Goal: Complete application form: Complete application form

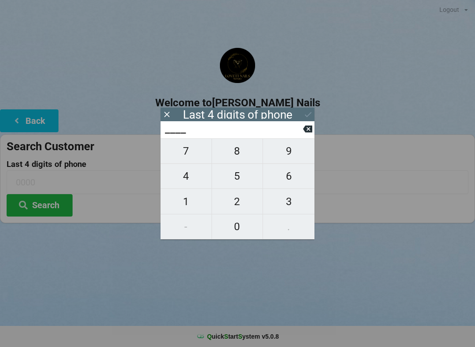
click at [294, 179] on span "6" at bounding box center [288, 176] width 51 height 18
type input "6___"
click at [301, 154] on span "9" at bounding box center [288, 151] width 51 height 18
type input "69__"
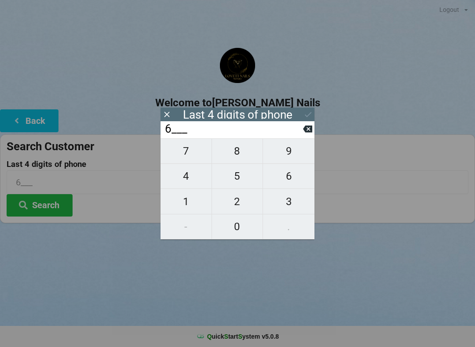
type input "69__"
click at [250, 158] on span "8" at bounding box center [237, 151] width 51 height 18
type input "698_"
click at [248, 159] on span "8" at bounding box center [237, 151] width 51 height 18
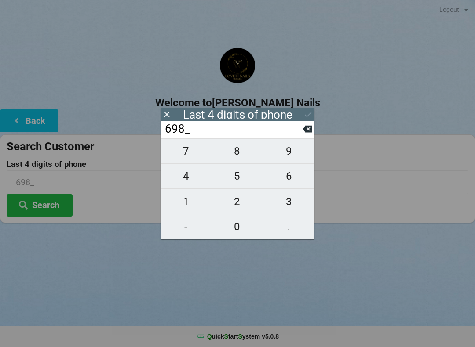
type input "6988"
click at [42, 212] on button "Search" at bounding box center [40, 205] width 66 height 22
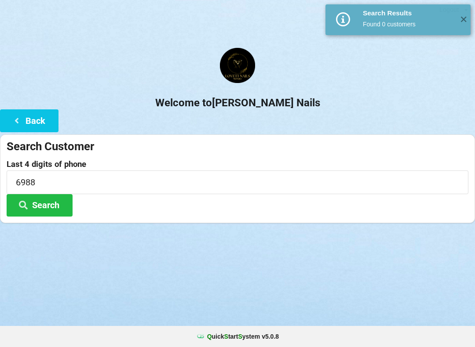
click at [35, 206] on button "Search" at bounding box center [40, 205] width 66 height 22
click at [29, 120] on button "Back" at bounding box center [29, 120] width 58 height 22
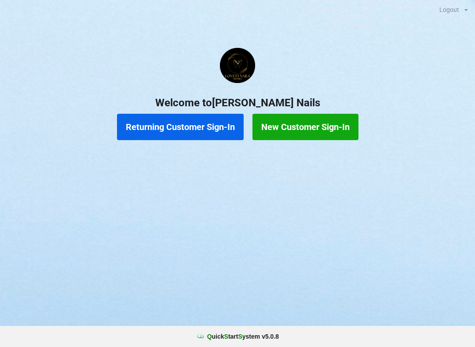
click at [314, 130] on button "New Customer Sign-In" at bounding box center [305, 127] width 106 height 26
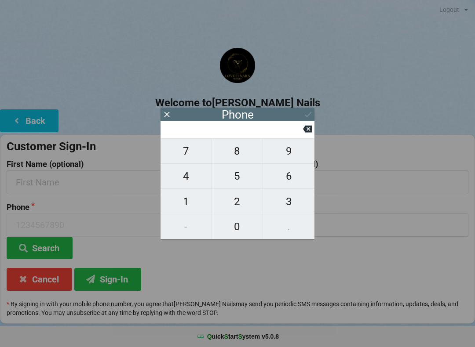
click at [190, 161] on span "7" at bounding box center [186, 151] width 51 height 18
type input "7"
click at [183, 204] on span "1" at bounding box center [186, 202] width 51 height 18
type input "71"
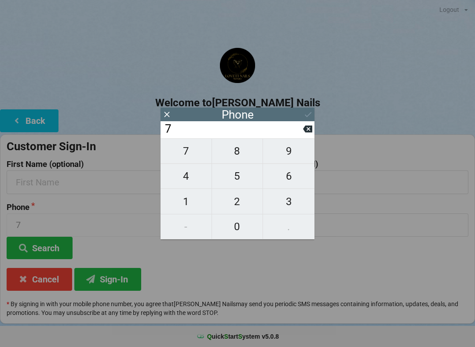
type input "71"
click at [294, 200] on span "3" at bounding box center [288, 202] width 51 height 18
type input "713"
click at [235, 161] on span "8" at bounding box center [237, 151] width 51 height 18
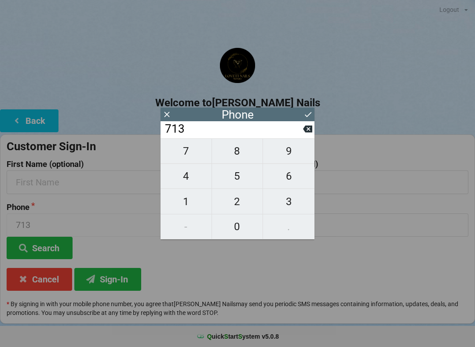
type input "7138"
click at [185, 206] on span "1" at bounding box center [186, 202] width 51 height 18
type input "71381"
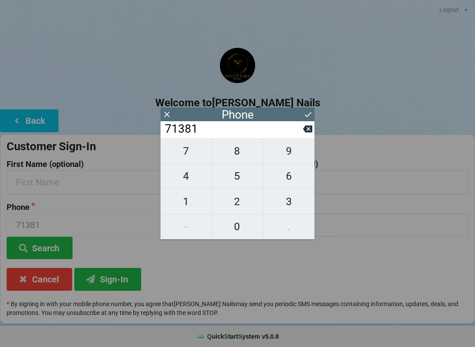
click at [245, 158] on span "8" at bounding box center [237, 151] width 51 height 18
type input "713818"
click at [303, 174] on span "6" at bounding box center [288, 176] width 51 height 18
type input "7138186"
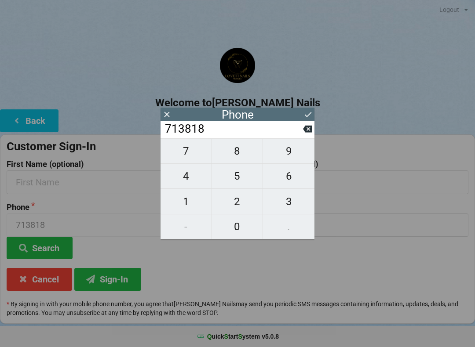
type input "7138186"
click at [299, 148] on span "9" at bounding box center [288, 151] width 51 height 18
type input "71381869"
click at [248, 160] on span "8" at bounding box center [237, 151] width 51 height 18
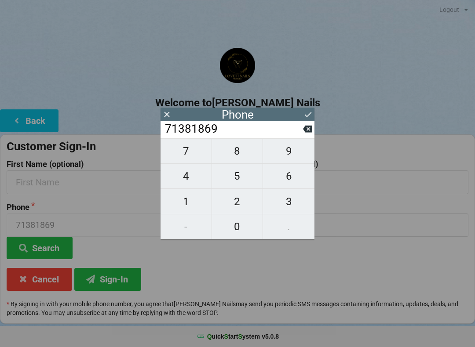
type input "713818698"
click at [255, 153] on span "8" at bounding box center [237, 151] width 51 height 18
type input "7138186988"
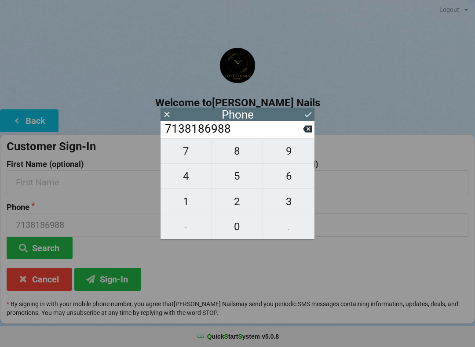
click at [307, 117] on icon at bounding box center [307, 114] width 9 height 9
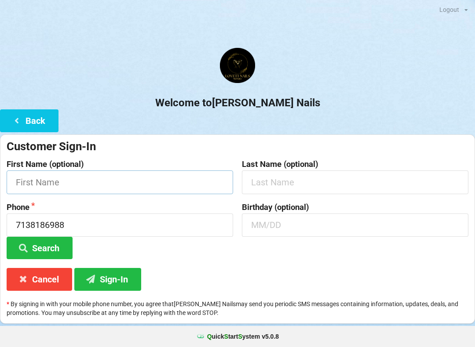
click at [175, 188] on input "text" at bounding box center [120, 182] width 226 height 23
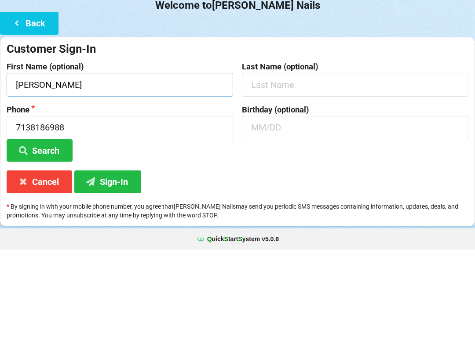
type input "[PERSON_NAME]"
click at [58, 237] on button "Search" at bounding box center [40, 248] width 66 height 22
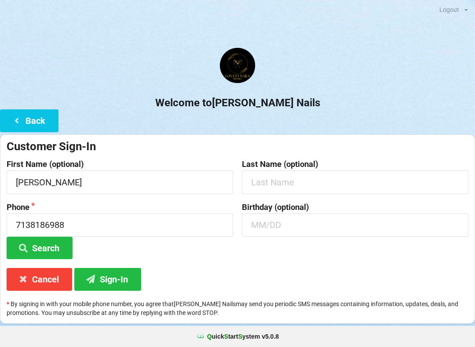
click at [64, 242] on button "Search" at bounding box center [40, 248] width 66 height 22
click at [126, 282] on button "Sign-In" at bounding box center [107, 279] width 67 height 22
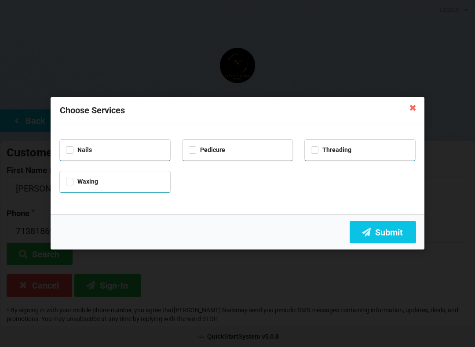
click at [99, 149] on div "Nails" at bounding box center [115, 149] width 98 height 10
checkbox input "true"
click at [386, 237] on button "Submit" at bounding box center [383, 232] width 66 height 22
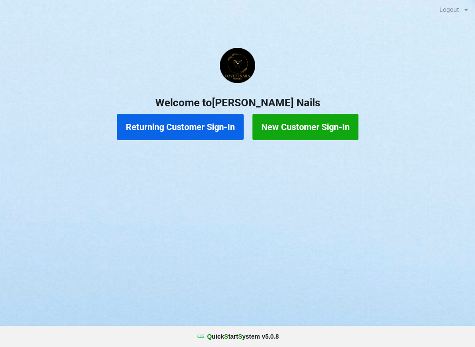
click at [189, 129] on button "Returning Customer Sign-In" at bounding box center [180, 127] width 127 height 26
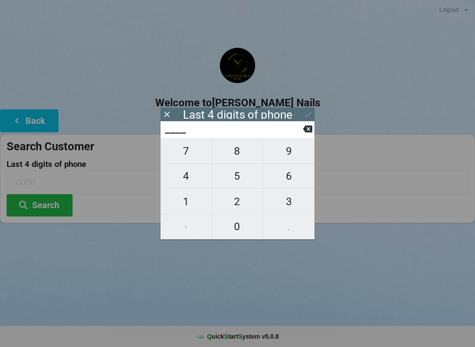
click at [303, 179] on span "6" at bounding box center [288, 176] width 51 height 18
type input "6___"
click at [239, 161] on span "8" at bounding box center [237, 151] width 51 height 18
type input "68__"
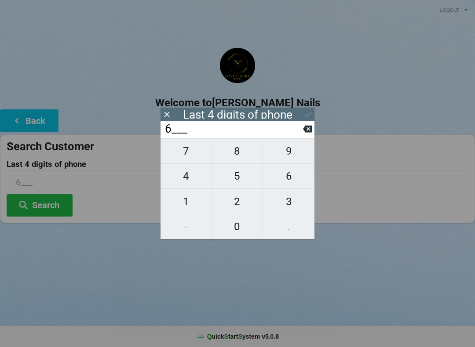
type input "68__"
click at [232, 161] on span "8" at bounding box center [237, 151] width 51 height 18
type input "688_"
click at [310, 133] on icon at bounding box center [307, 129] width 9 height 7
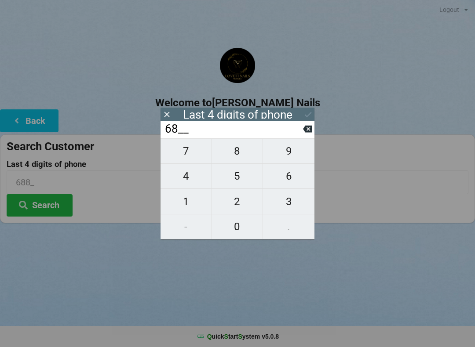
click at [302, 136] on input "68__" at bounding box center [233, 129] width 139 height 14
click at [311, 135] on button at bounding box center [307, 129] width 9 height 12
click at [311, 133] on icon at bounding box center [307, 129] width 9 height 7
click at [293, 182] on span "6" at bounding box center [288, 176] width 51 height 18
type input "6___"
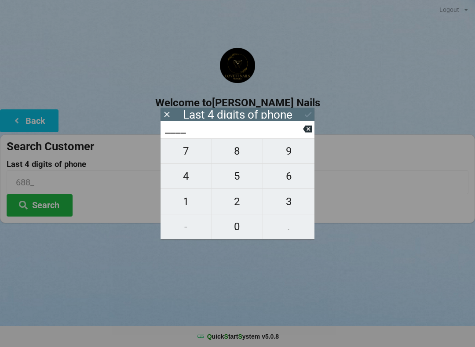
type input "6___"
click at [296, 159] on span "9" at bounding box center [288, 151] width 51 height 18
type input "69__"
click at [243, 161] on span "8" at bounding box center [237, 151] width 51 height 18
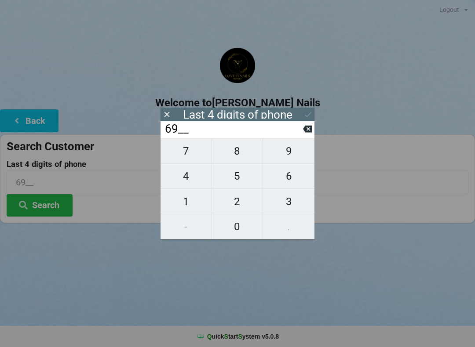
type input "698_"
click at [237, 164] on button "8" at bounding box center [237, 152] width 51 height 26
type input "6988"
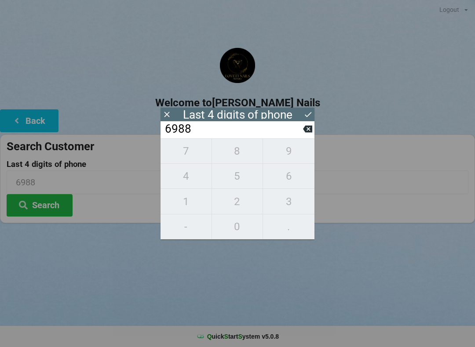
click at [310, 117] on icon at bounding box center [307, 114] width 9 height 9
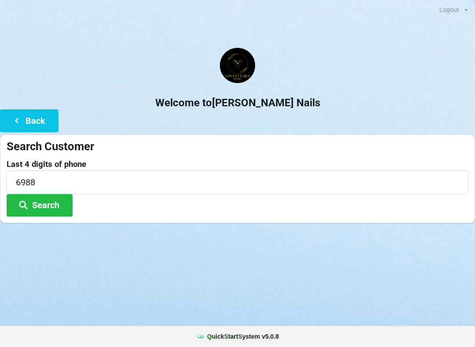
click at [53, 201] on button "Search" at bounding box center [40, 205] width 66 height 22
click at [35, 117] on button "Back" at bounding box center [29, 120] width 58 height 22
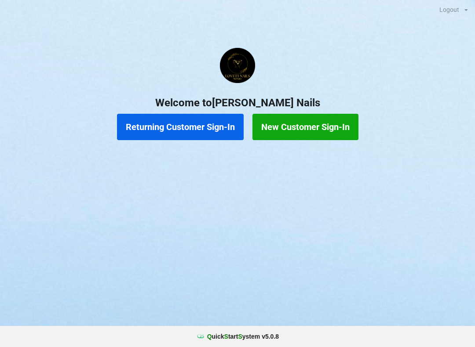
click at [308, 130] on button "New Customer Sign-In" at bounding box center [305, 127] width 106 height 26
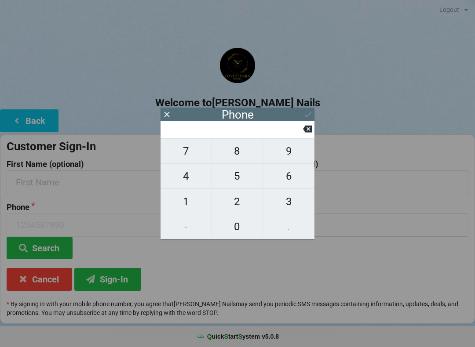
click at [188, 158] on span "7" at bounding box center [186, 151] width 51 height 18
type input "7"
click at [194, 200] on span "1" at bounding box center [186, 202] width 51 height 18
type input "71"
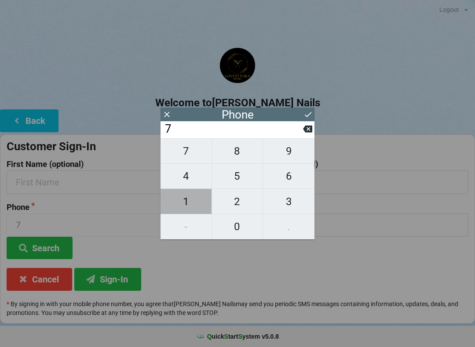
type input "71"
click at [295, 208] on span "3" at bounding box center [288, 202] width 51 height 18
type input "713"
click at [249, 160] on span "8" at bounding box center [237, 151] width 51 height 18
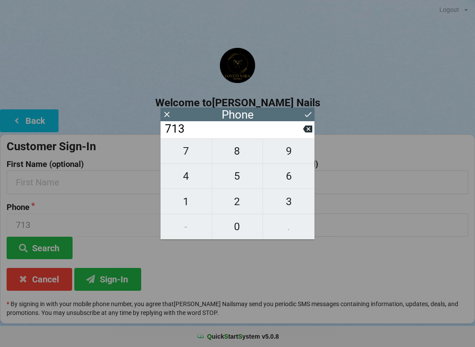
type input "7138"
click at [191, 211] on span "1" at bounding box center [186, 202] width 51 height 18
type input "71381"
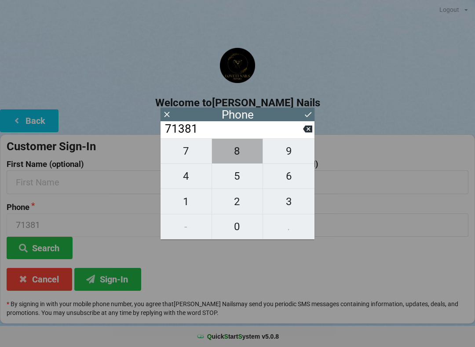
click at [241, 161] on span "8" at bounding box center [237, 151] width 51 height 18
type input "713818"
click at [303, 186] on span "6" at bounding box center [288, 176] width 51 height 18
type input "7138186"
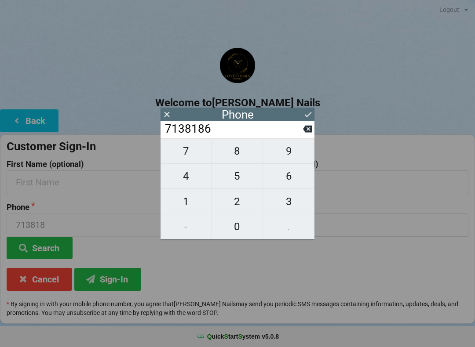
type input "7138186"
click at [295, 157] on span "9" at bounding box center [288, 151] width 51 height 18
type input "71381869"
click at [246, 161] on span "8" at bounding box center [237, 151] width 51 height 18
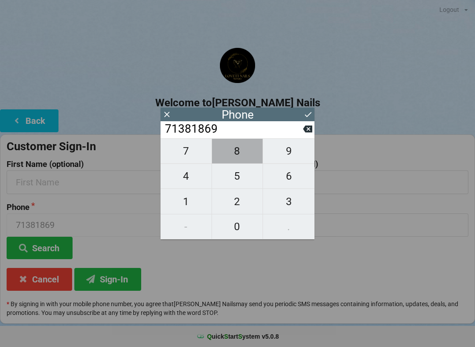
type input "713818698"
click at [242, 161] on span "8" at bounding box center [237, 151] width 51 height 18
type input "7138186988"
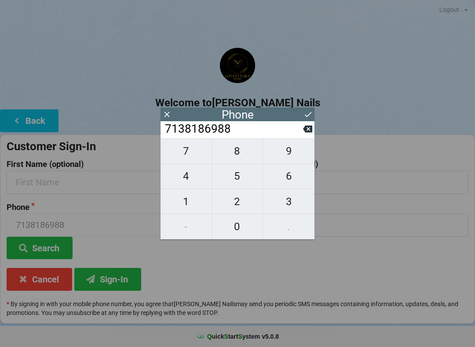
click at [308, 120] on button at bounding box center [307, 115] width 9 height 12
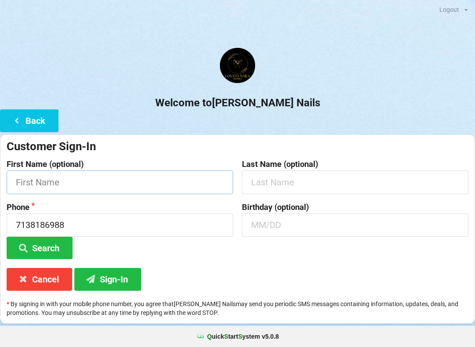
click at [182, 189] on input "text" at bounding box center [120, 182] width 226 height 23
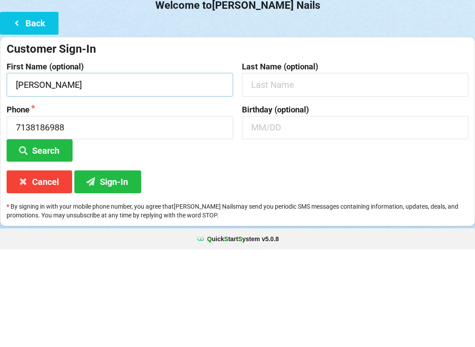
type input "[PERSON_NAME]"
click at [34, 237] on button "Search" at bounding box center [40, 248] width 66 height 22
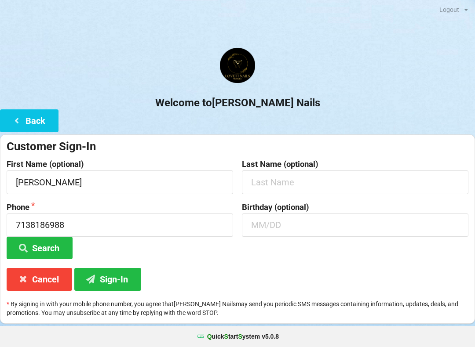
click at [111, 285] on button "Sign-In" at bounding box center [107, 279] width 67 height 22
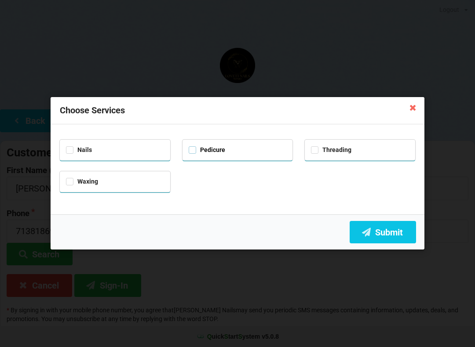
click at [193, 149] on label "Pedicure" at bounding box center [207, 149] width 36 height 7
checkbox input "true"
click at [386, 234] on button "Submit" at bounding box center [383, 232] width 66 height 22
